Goal: Transaction & Acquisition: Purchase product/service

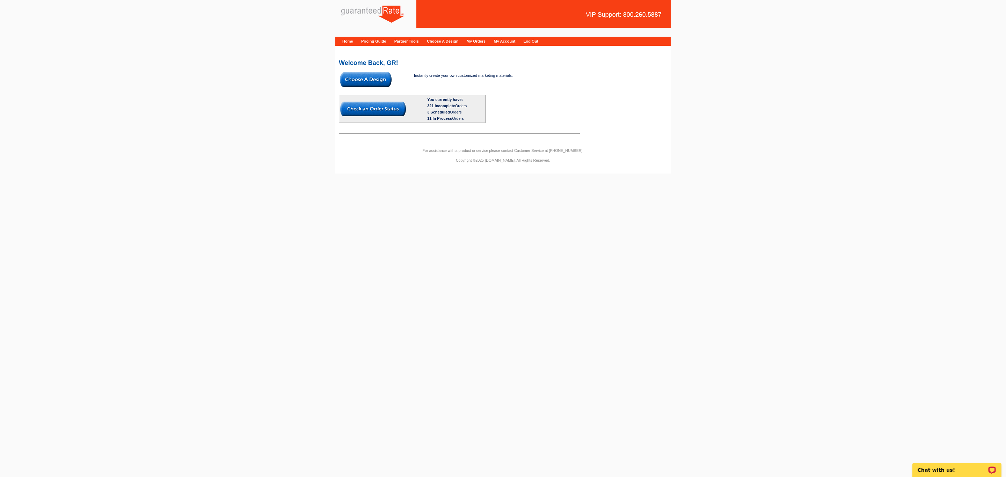
click at [349, 74] on img at bounding box center [366, 79] width 52 height 15
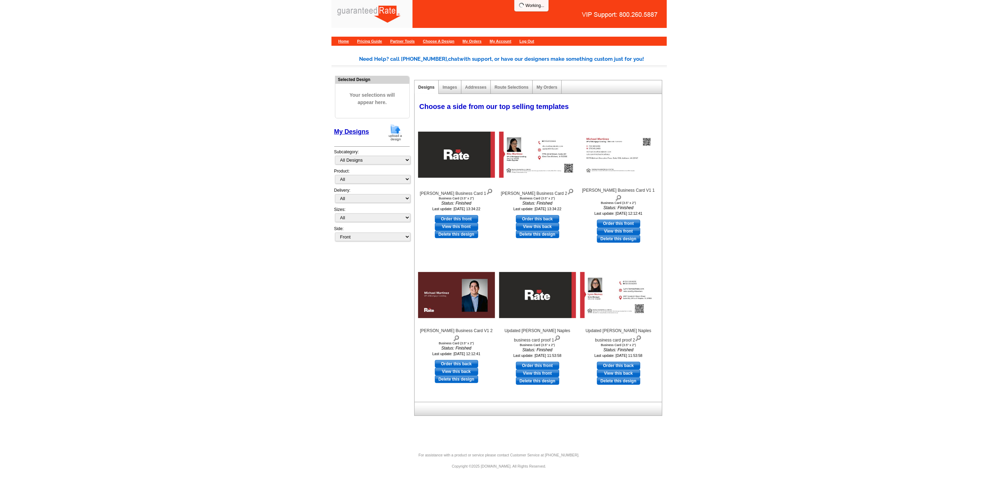
click at [396, 135] on img at bounding box center [395, 133] width 18 height 18
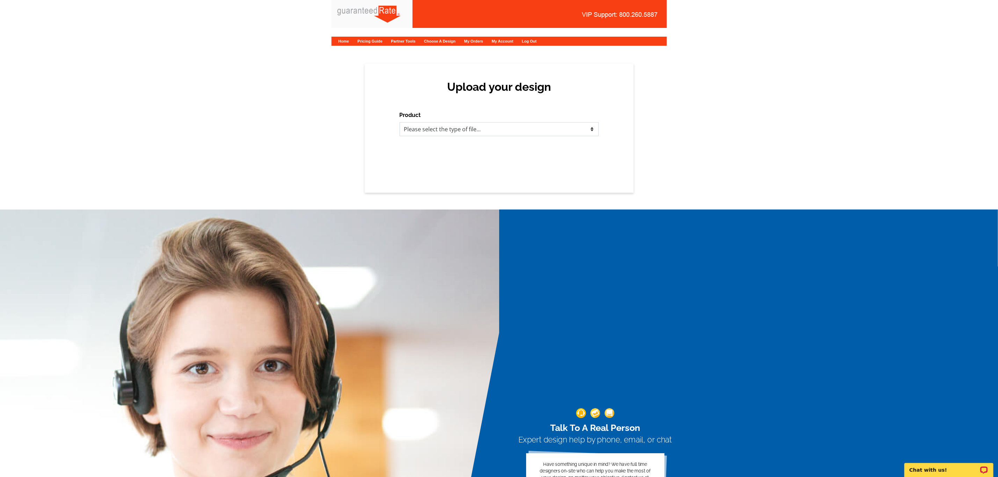
drag, startPoint x: 454, startPoint y: 128, endPoint x: 452, endPoint y: 132, distance: 4.2
click at [454, 128] on select "Please select the type of file... Postcards Calendars Business Cards Letters an…" at bounding box center [499, 129] width 199 height 14
select select "3"
click at [400, 122] on select "Please select the type of file... Postcards Calendars Business Cards Letters an…" at bounding box center [499, 129] width 199 height 14
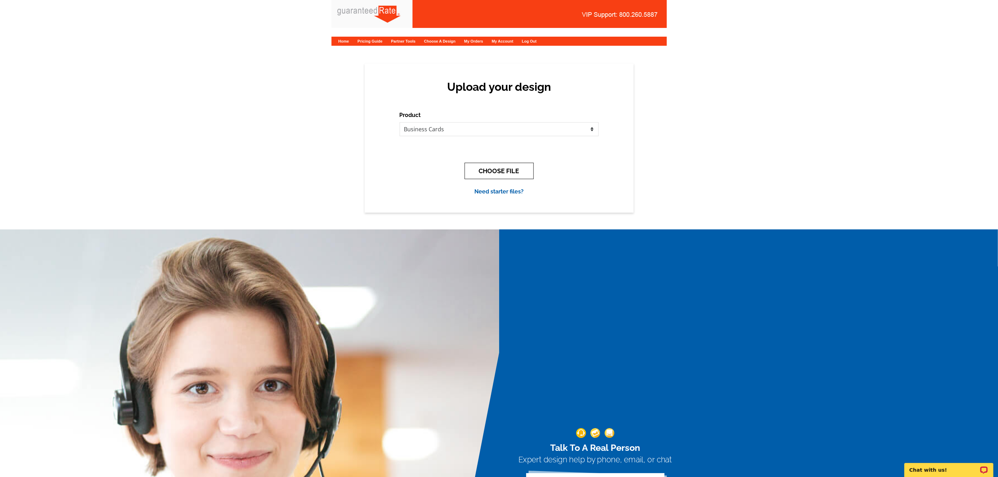
click at [494, 168] on button "CHOOSE FILE" at bounding box center [499, 171] width 69 height 16
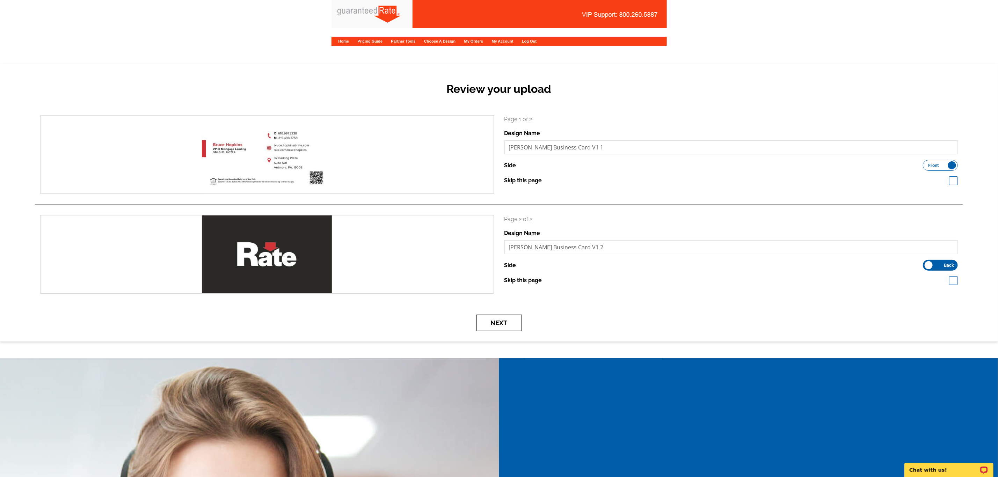
click at [505, 325] on button "Next" at bounding box center [498, 323] width 45 height 16
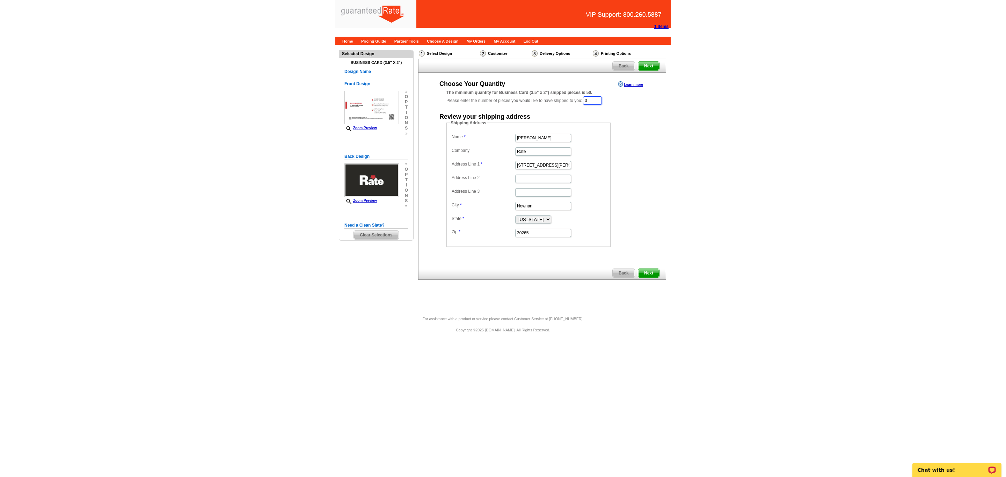
click at [594, 99] on input "0" at bounding box center [592, 100] width 19 height 8
type input "100"
drag, startPoint x: 555, startPoint y: 136, endPoint x: 520, endPoint y: 137, distance: 35.0
click at [520, 137] on input "Marisa Jarkezian" at bounding box center [543, 138] width 56 height 8
type input "M"
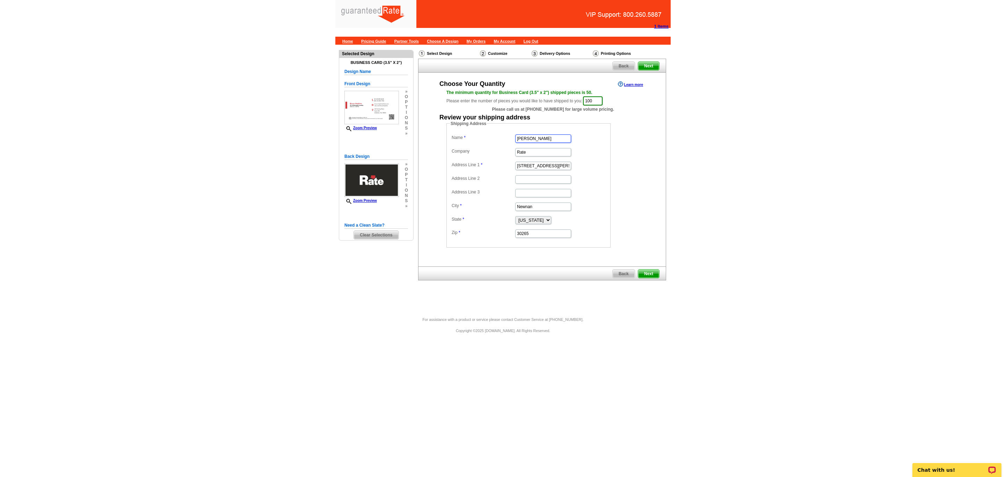
type input "[PERSON_NAME]"
drag, startPoint x: 551, startPoint y: 165, endPoint x: 401, endPoint y: 163, distance: 149.9
click at [401, 163] on div "Need Help? call 800-260-5887, chat with support, or have our designers make som…" at bounding box center [502, 178] width 335 height 266
paste input "[STREET_ADDRESS]"
type input "[STREET_ADDRESS]"
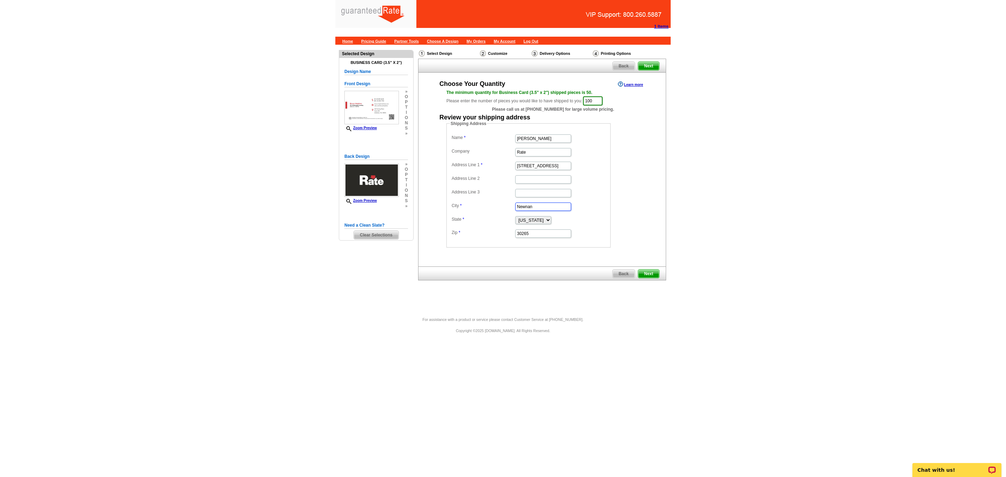
drag, startPoint x: 543, startPoint y: 210, endPoint x: 411, endPoint y: 205, distance: 132.5
click at [411, 205] on div "Need Help? call 800-260-5887, chat with support, or have our designers make som…" at bounding box center [502, 178] width 335 height 266
paste input "Newtown Square"
type input "Newtown Square"
click at [523, 224] on select "Alabama Alaska Arizona Arkansas California Colorado Connecticut District of Col…" at bounding box center [533, 220] width 36 height 8
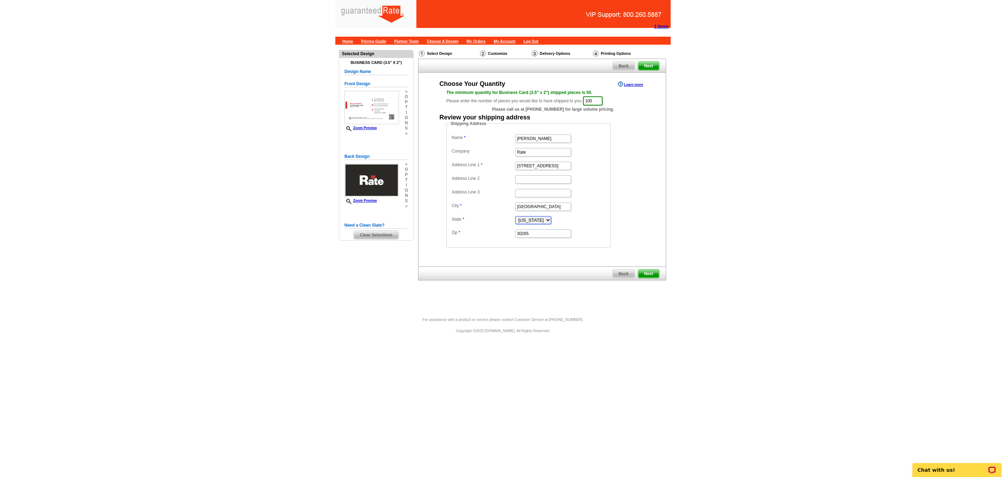
select select "PA"
click at [515, 218] on select "Alabama Alaska Arizona Arkansas California Colorado Connecticut District of Col…" at bounding box center [533, 220] width 36 height 8
drag, startPoint x: 541, startPoint y: 236, endPoint x: 416, endPoint y: 237, distance: 124.4
click at [418, 237] on div "Choose Your Quantity Learn more The minimum quantity for Business Card (3.5" x …" at bounding box center [541, 164] width 247 height 168
paste input "19073"
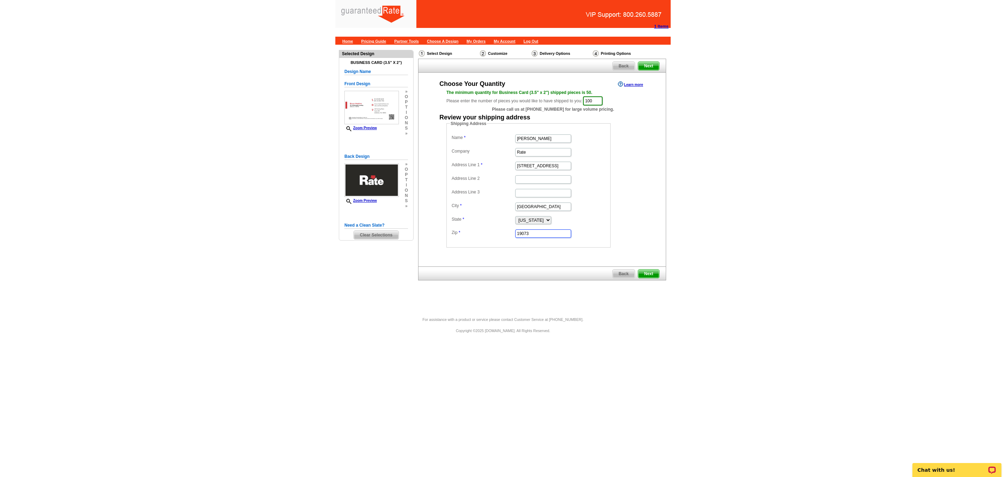
type input "19073"
click at [658, 265] on div "Choose Your Quantity Learn more The minimum quantity for Business Card (3.5" x …" at bounding box center [542, 170] width 248 height 194
click at [649, 271] on link "Next" at bounding box center [649, 273] width 22 height 9
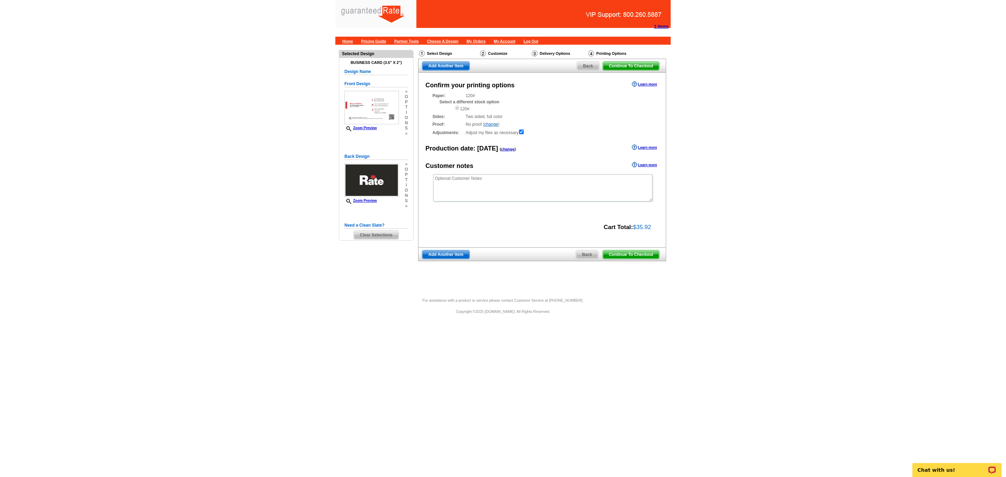
click at [650, 257] on span "Continue To Checkout" at bounding box center [631, 254] width 56 height 8
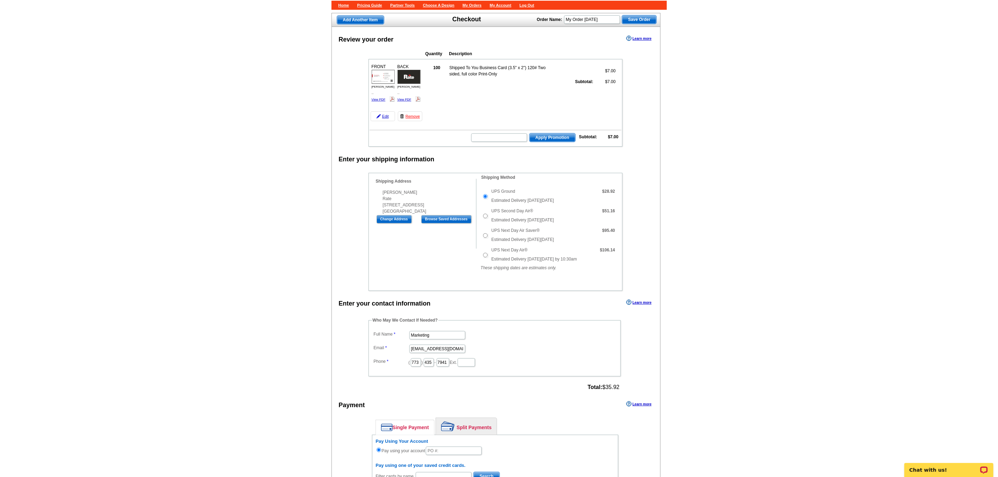
scroll to position [52, 0]
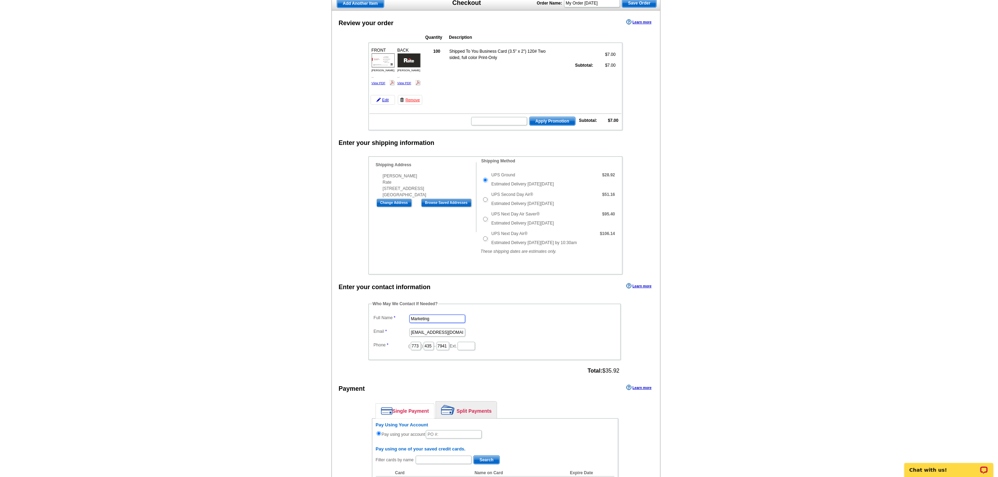
drag, startPoint x: 444, startPoint y: 329, endPoint x: 293, endPoint y: 313, distance: 152.5
click at [308, 318] on main "Add Another Item Checkout Order Name: My Order 2025-08-22 Save Order Review you…" at bounding box center [499, 362] width 998 height 741
type input "[PERSON_NAME]"
type input "[PERSON_NAME][EMAIL_ADDRESS][PERSON_NAME][DOMAIN_NAME]"
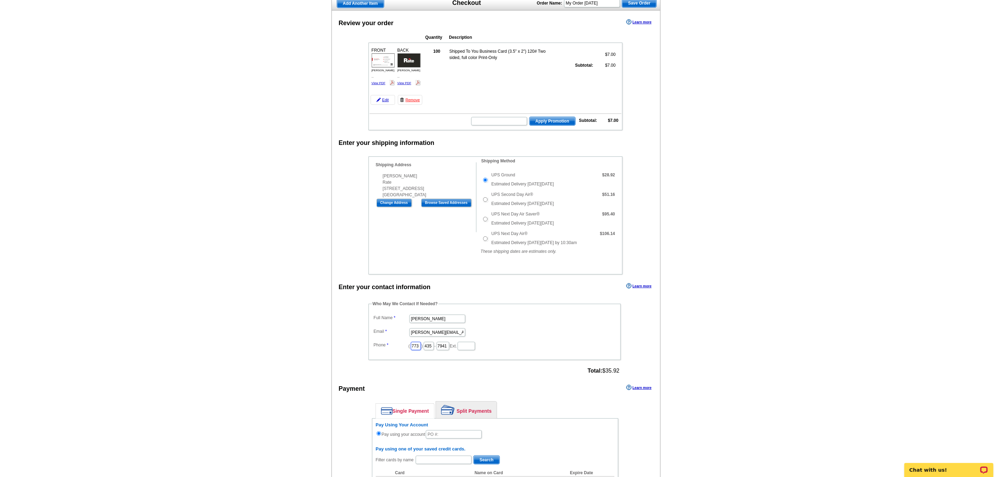
drag, startPoint x: 420, startPoint y: 357, endPoint x: 360, endPoint y: 357, distance: 60.4
click at [360, 357] on div "Who May We Contact If Needed? Full Name Daniel Zorn Email daniel.zorn@rate.com …" at bounding box center [495, 338] width 281 height 75
type input "5"
type input "312"
type input "509"
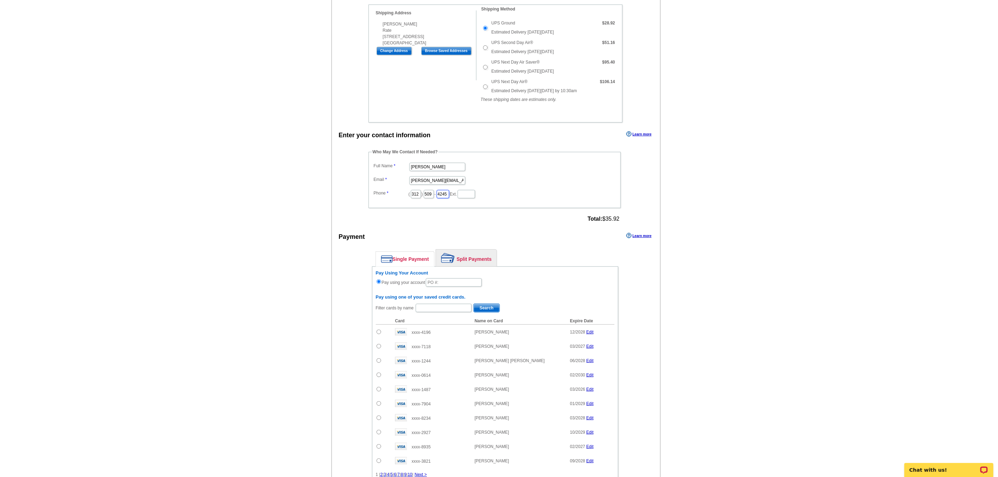
scroll to position [205, 0]
type input "4245"
click at [444, 286] on input "text" at bounding box center [454, 281] width 56 height 8
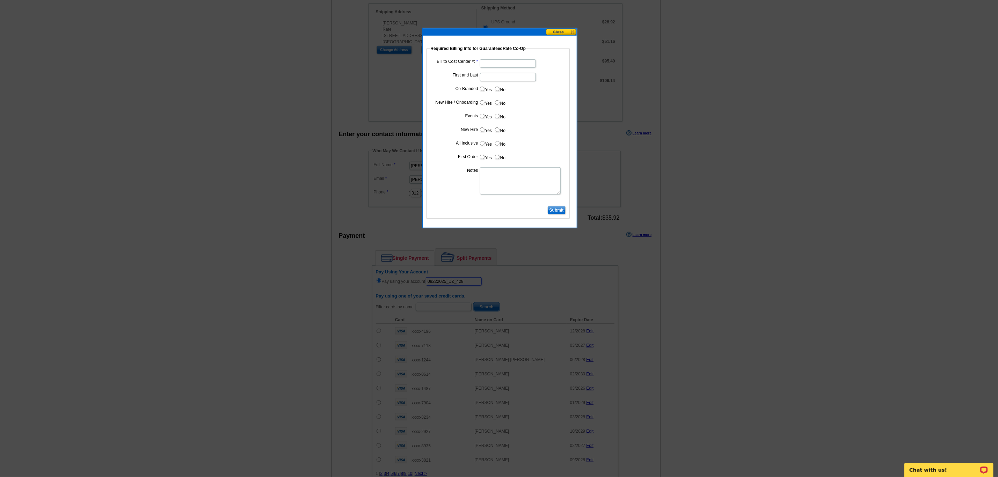
type input "08222025_DZ_428"
click at [512, 62] on input "Bill to Cost Center #:" at bounding box center [508, 63] width 56 height 8
type input "5093"
click at [494, 76] on input "First and Last" at bounding box center [508, 77] width 56 height 8
type input "[PERSON_NAME]"
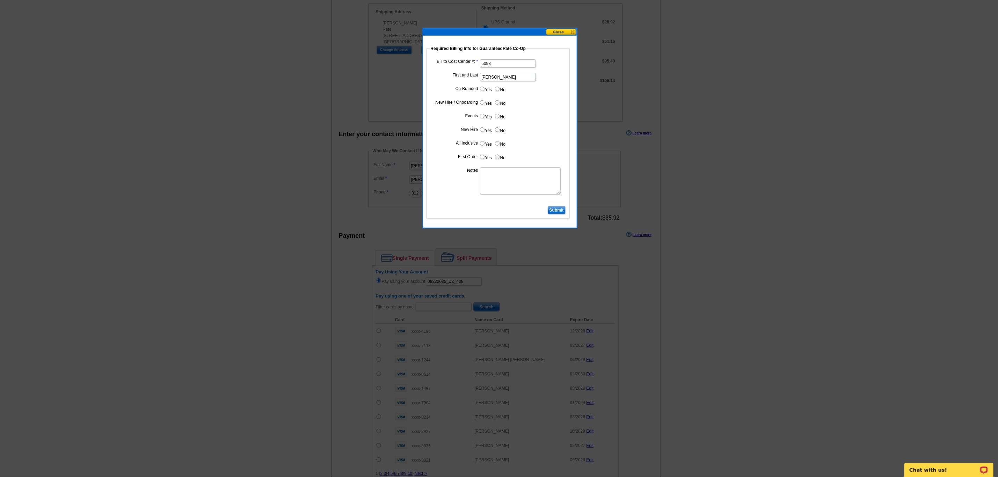
click at [494, 89] on dd "Yes No" at bounding box center [498, 90] width 136 height 11
click at [494, 89] on label "No" at bounding box center [499, 89] width 11 height 8
click at [495, 89] on input "No" at bounding box center [497, 89] width 5 height 5
radio input "true"
click at [482, 103] on input "Yes" at bounding box center [482, 102] width 5 height 5
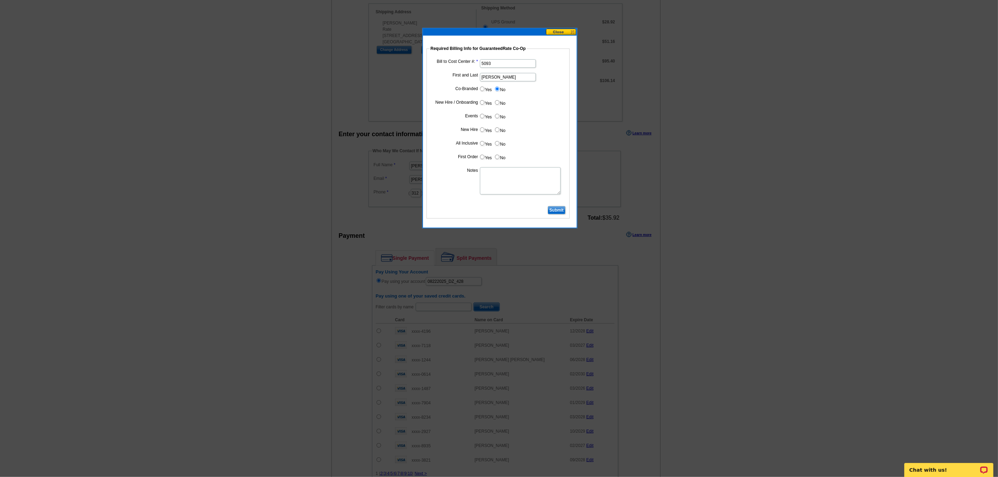
radio input "true"
click at [496, 117] on input "No" at bounding box center [497, 116] width 5 height 5
radio input "true"
click at [482, 130] on input "Yes" at bounding box center [482, 129] width 5 height 5
radio input "true"
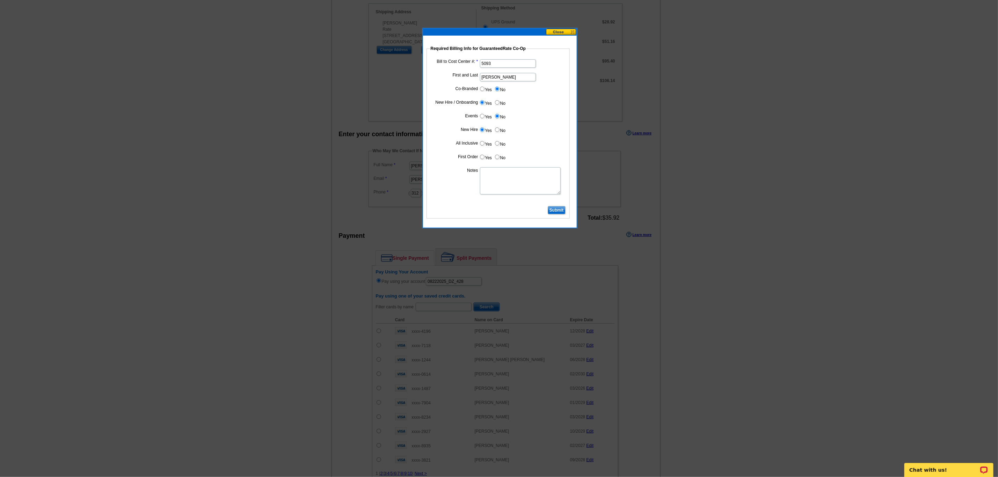
click at [496, 146] on input "No" at bounding box center [497, 143] width 5 height 5
radio input "true"
click at [481, 159] on input "Yes" at bounding box center [482, 157] width 5 height 5
radio input "true"
click at [489, 172] on textarea "Notes" at bounding box center [520, 180] width 81 height 27
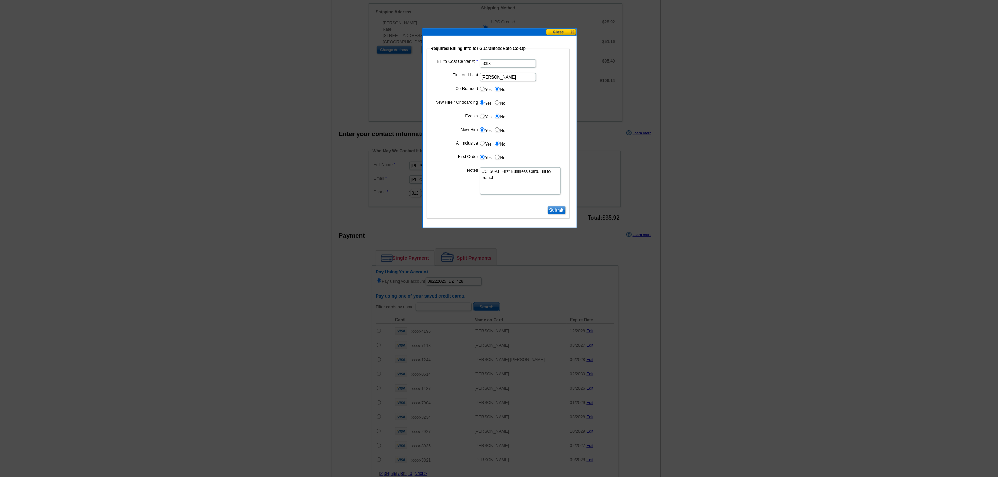
type textarea "CC: 5093. First Business Card. Bill to branch."
click at [563, 210] on input "Submit" at bounding box center [557, 210] width 18 height 8
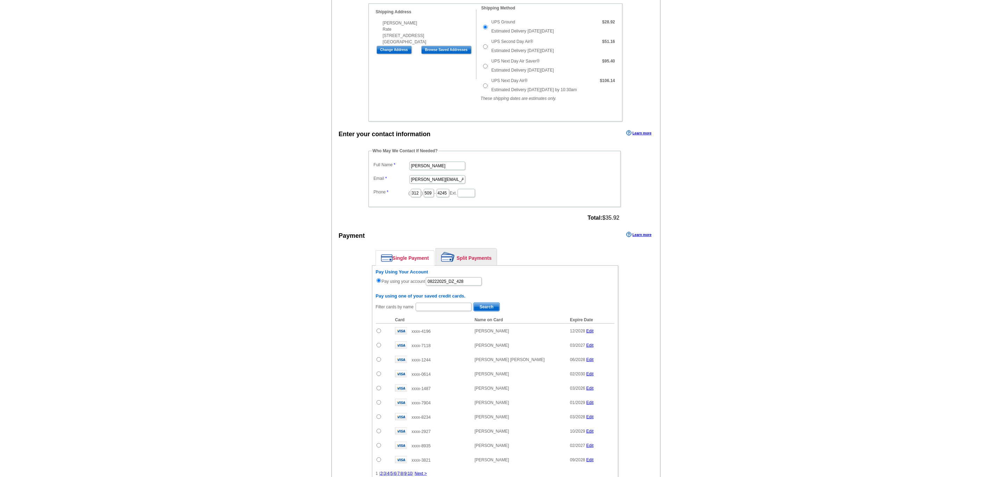
scroll to position [354, 0]
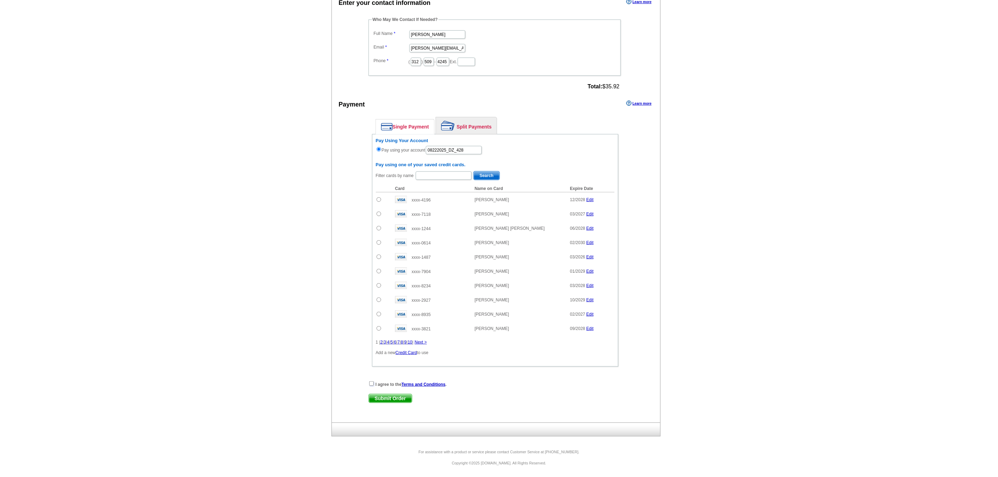
click at [369, 382] on input "checkbox" at bounding box center [371, 383] width 5 height 5
checkbox input "true"
click at [390, 395] on span "Submit Order" at bounding box center [390, 398] width 43 height 8
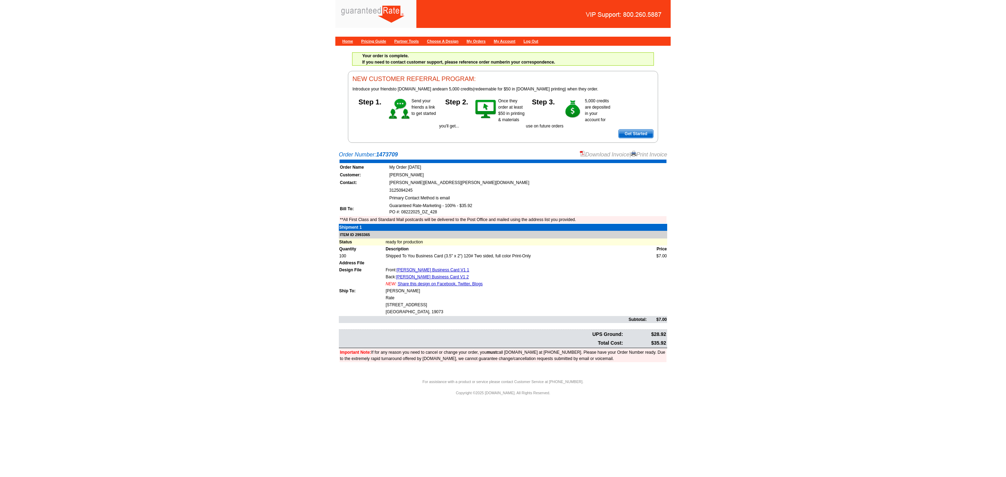
click at [602, 154] on link "Download Invoice" at bounding box center [605, 155] width 50 height 6
